Goal: Transaction & Acquisition: Purchase product/service

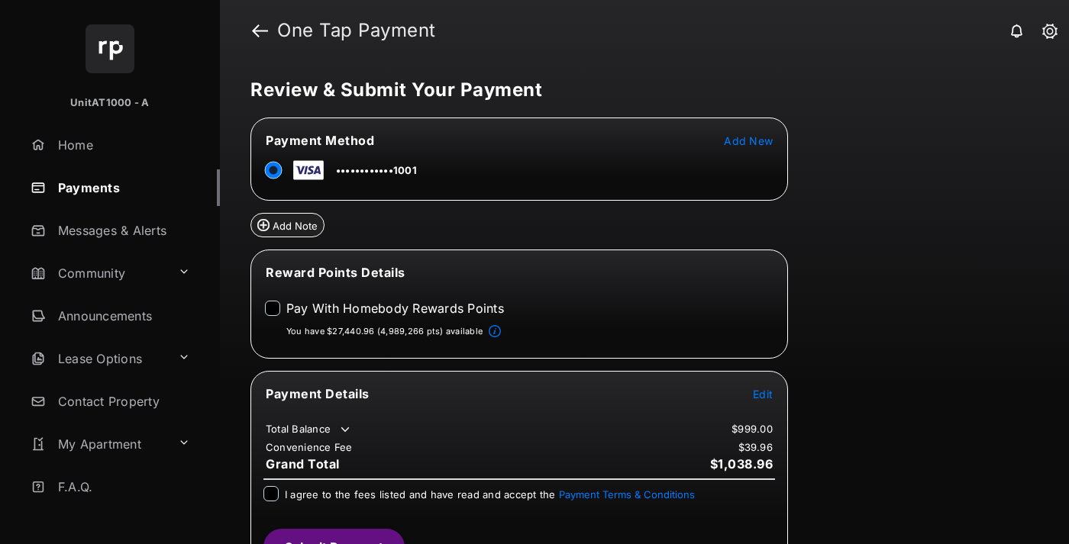
click at [763, 393] on span "Edit" at bounding box center [763, 394] width 20 height 13
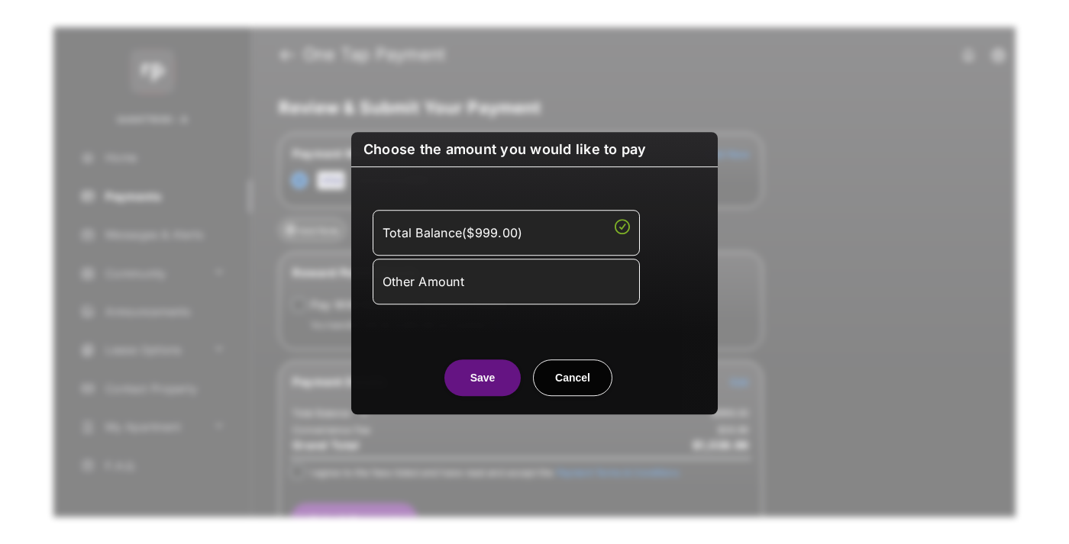
click at [506, 280] on div "Other Amount" at bounding box center [505, 282] width 247 height 26
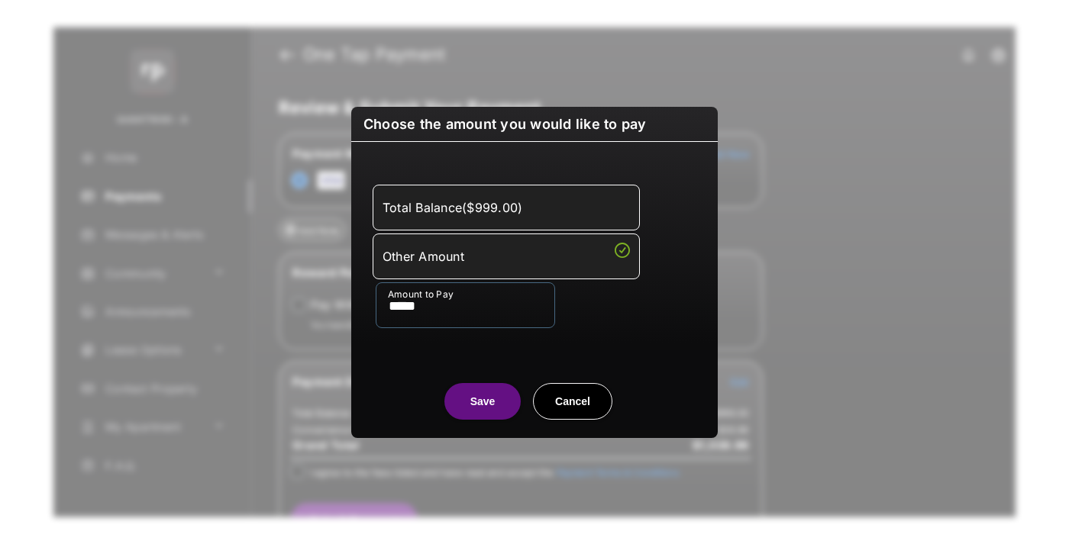
type input "*****"
click at [482, 401] on button "Save" at bounding box center [482, 401] width 76 height 37
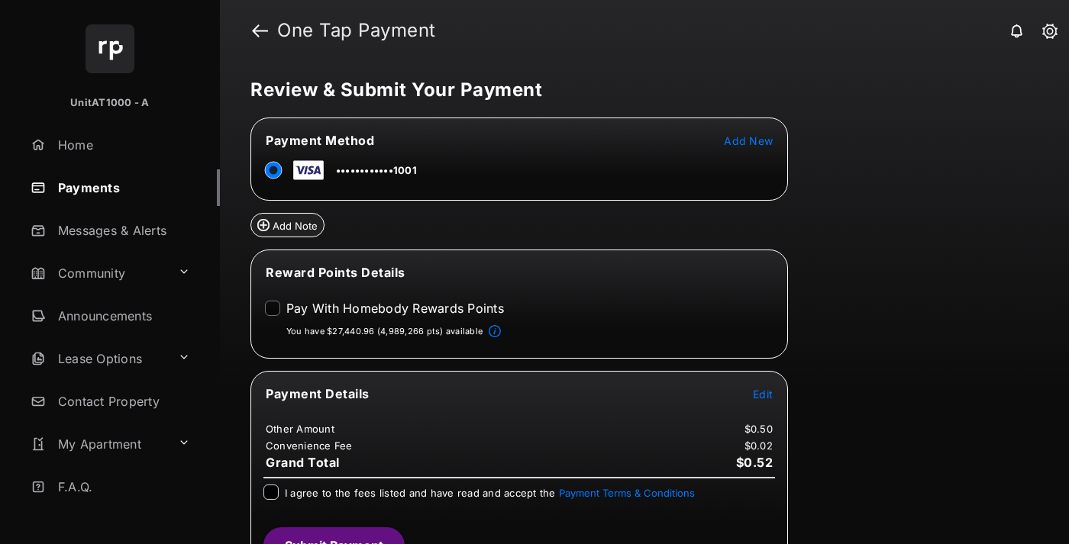
click at [763, 393] on span "Edit" at bounding box center [763, 394] width 20 height 13
click at [333, 536] on button "Submit Payment" at bounding box center [333, 545] width 141 height 37
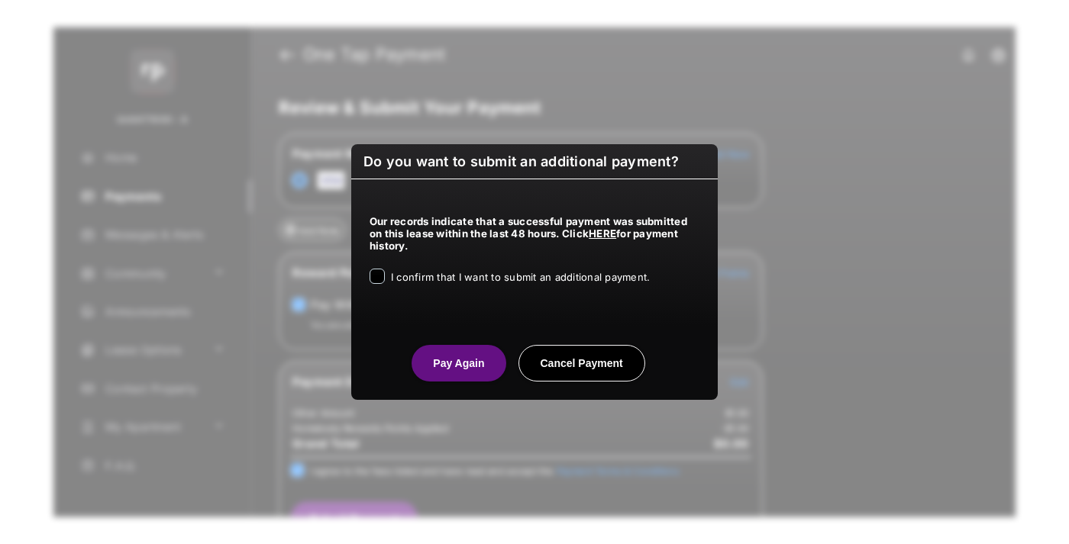
click at [458, 363] on button "Pay Again" at bounding box center [458, 363] width 94 height 37
